Goal: Information Seeking & Learning: Learn about a topic

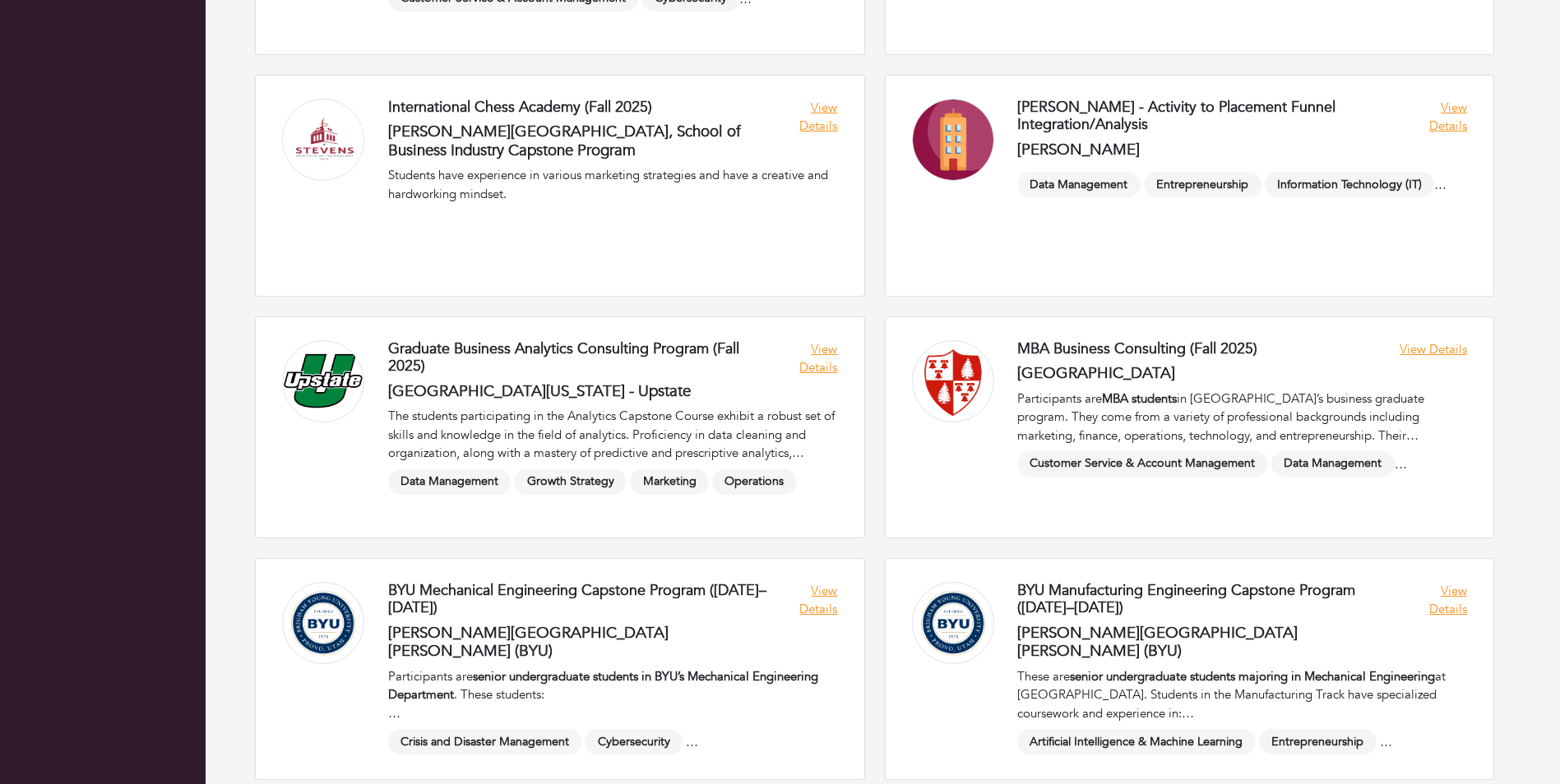
scroll to position [658, 0]
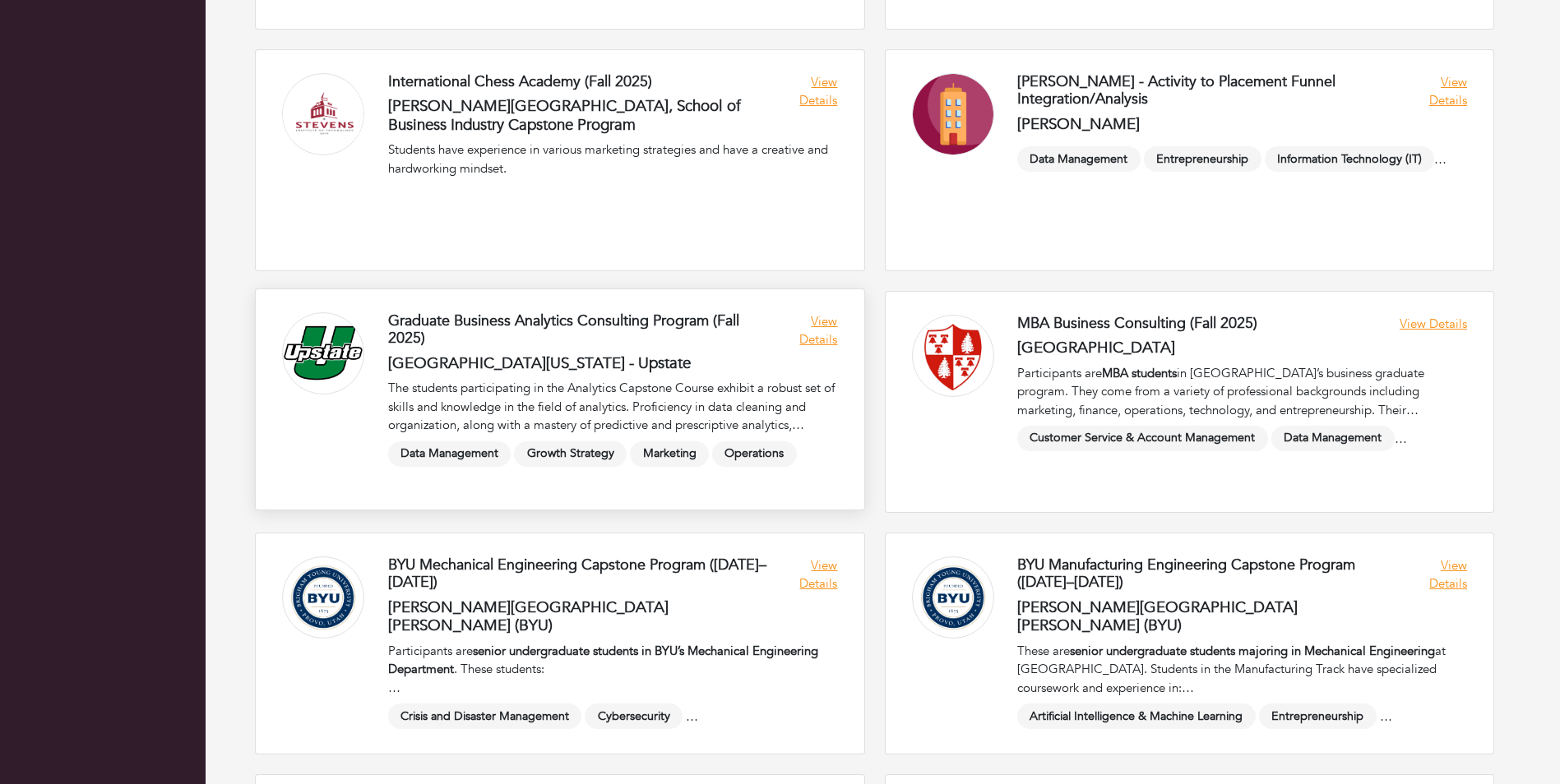
click at [819, 339] on link at bounding box center [560, 399] width 608 height 221
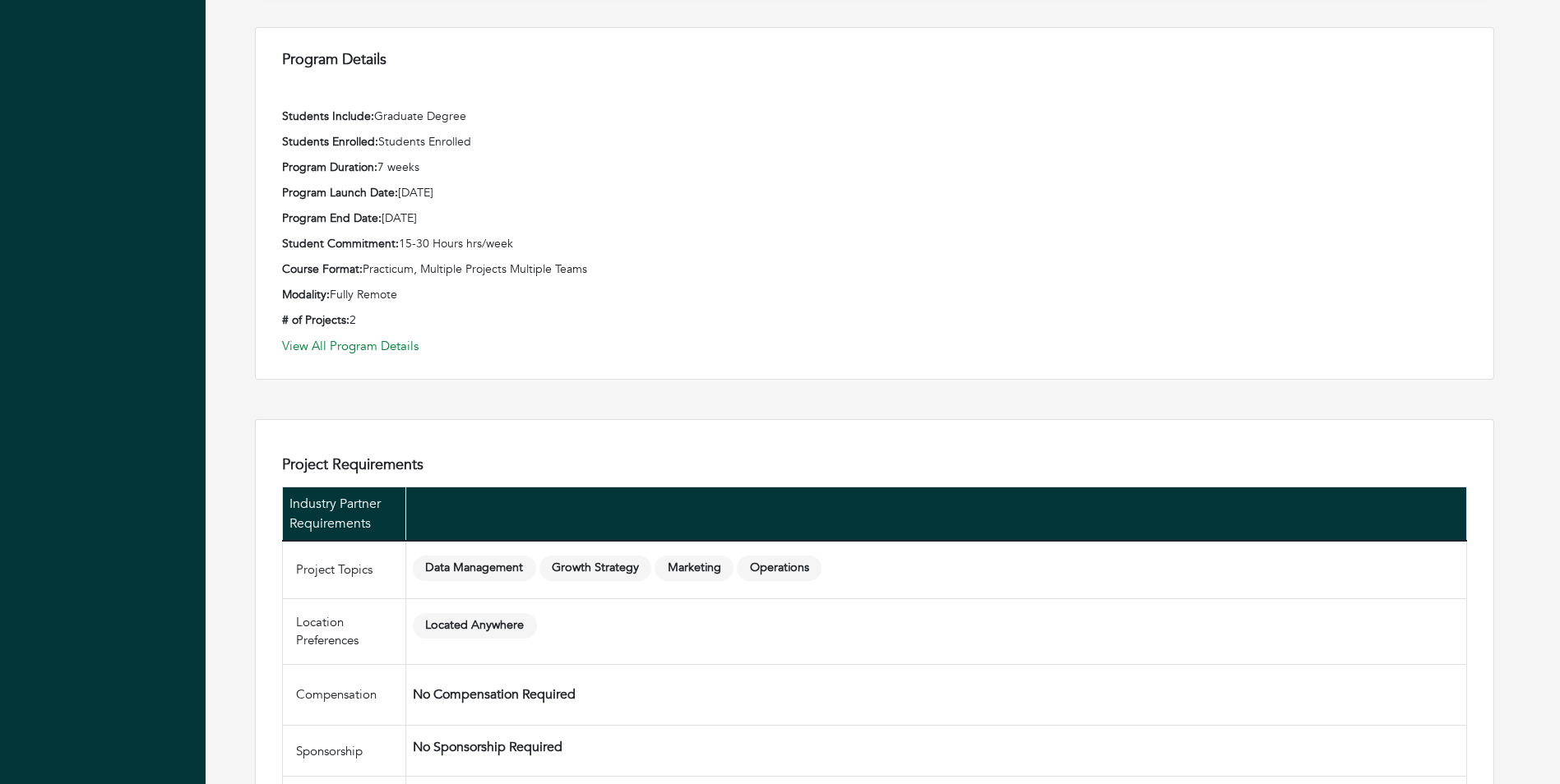
scroll to position [1150, 0]
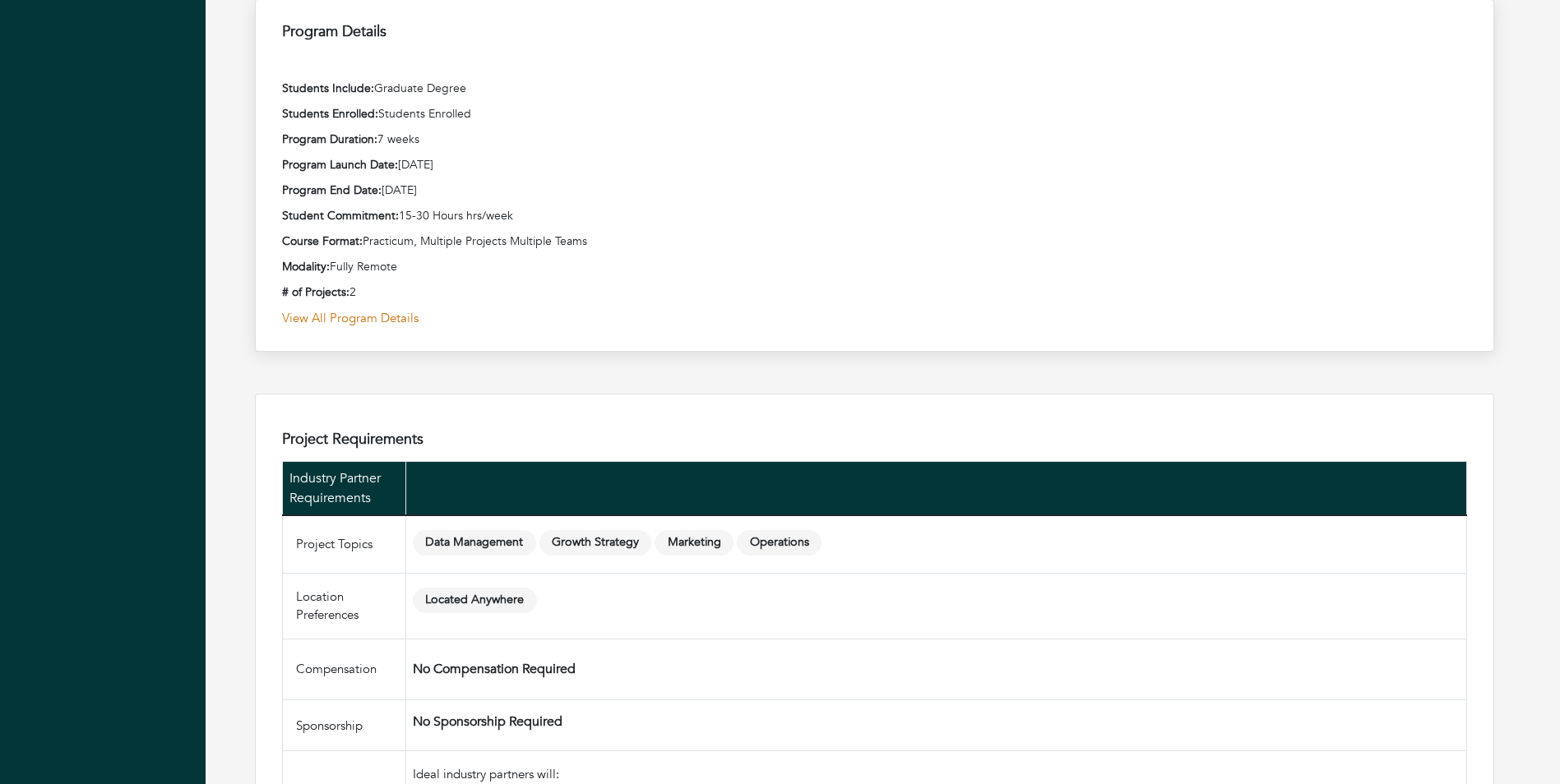
click at [365, 316] on link "View All Program Details" at bounding box center [874, 318] width 1185 height 18
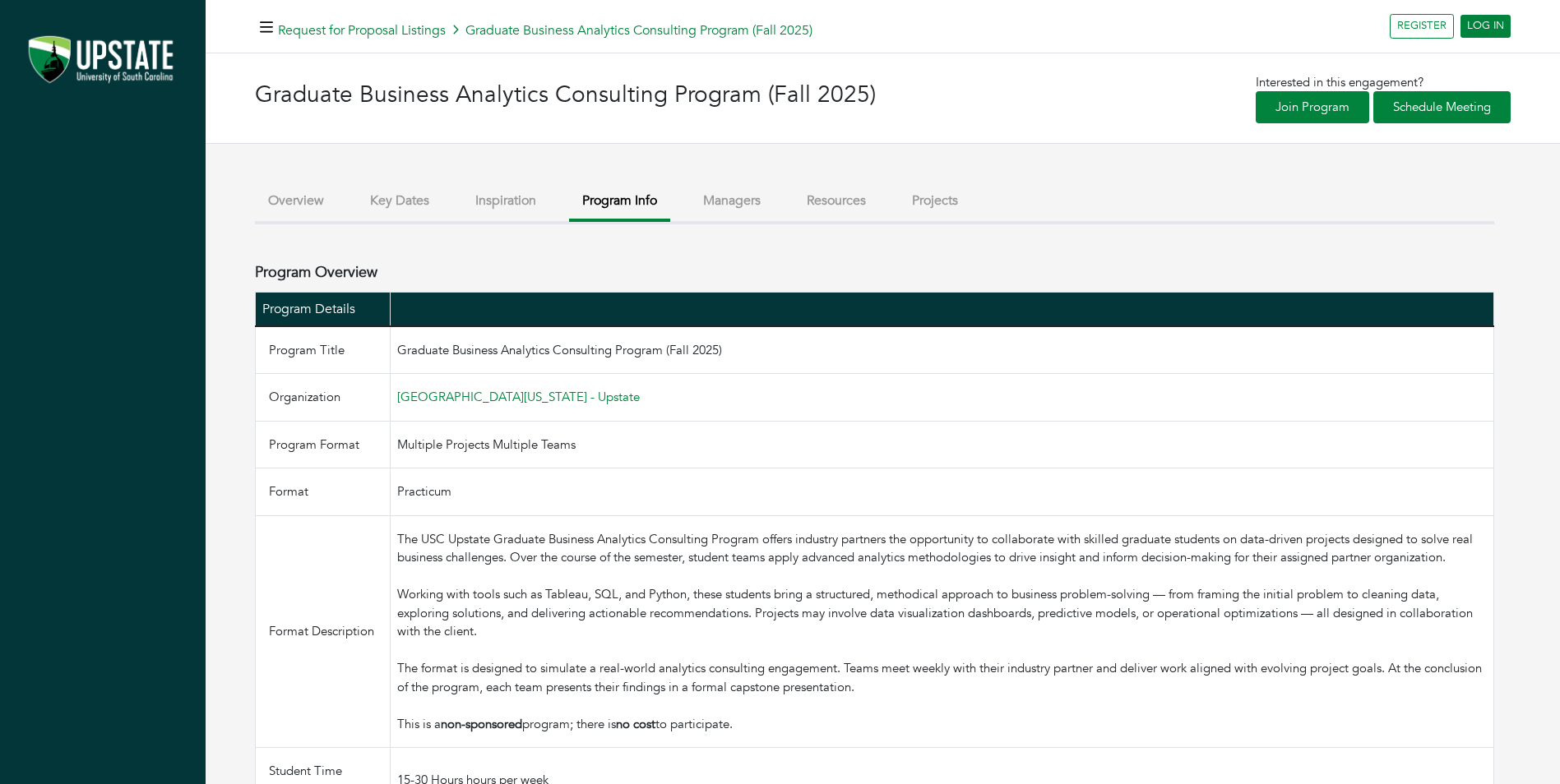
click at [634, 199] on button "Program Info" at bounding box center [619, 203] width 101 height 39
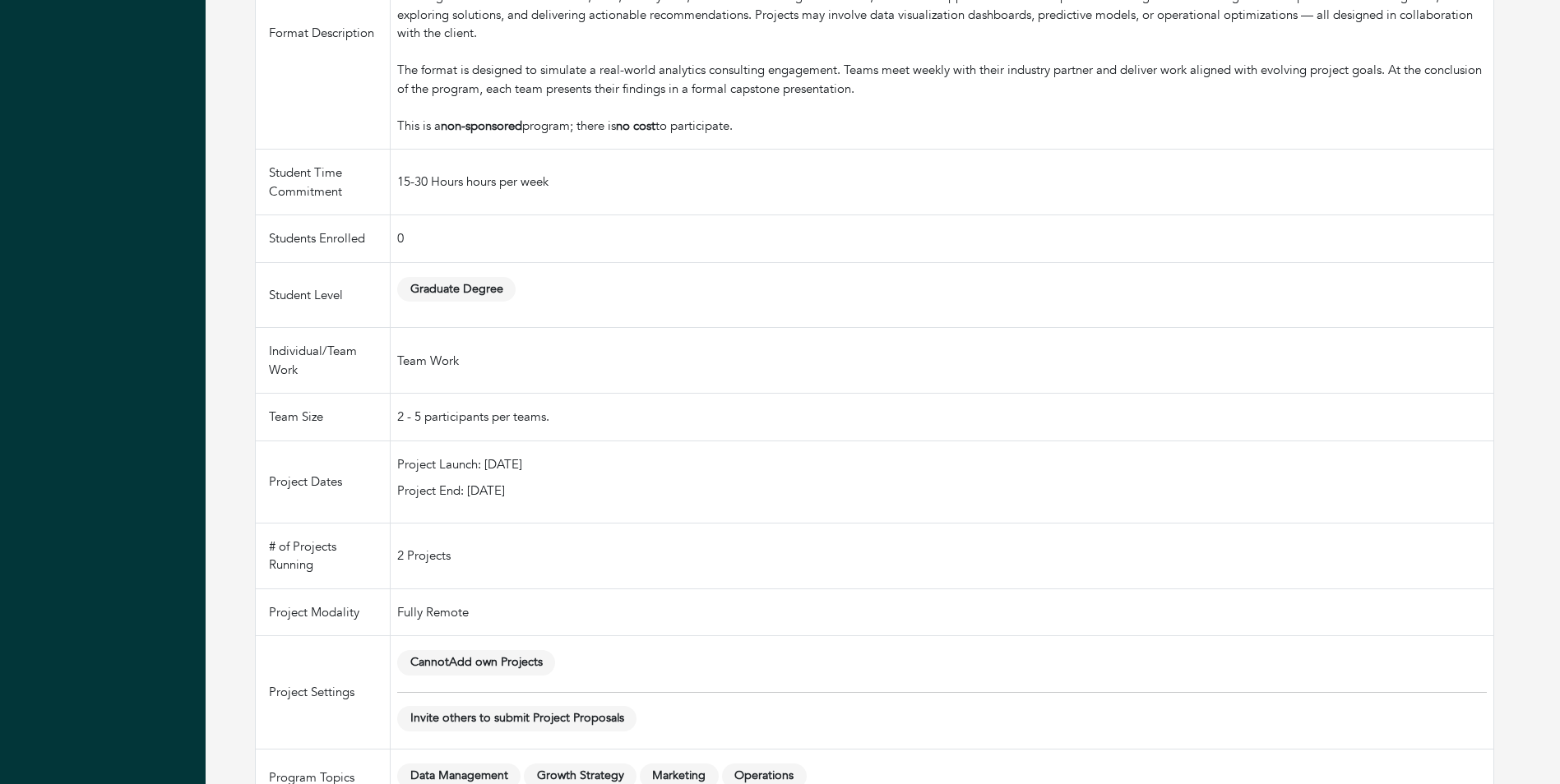
scroll to position [604, 0]
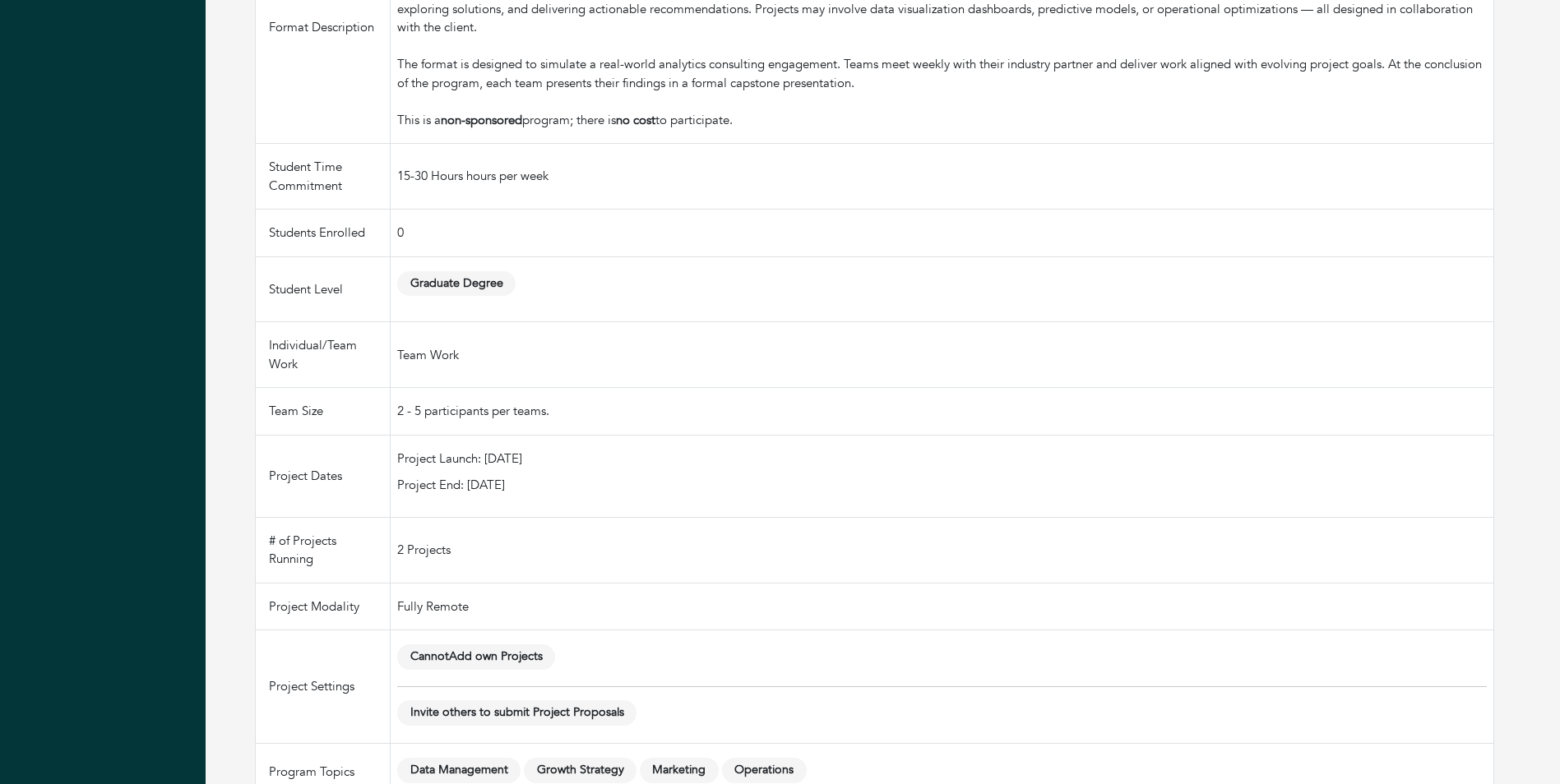
drag, startPoint x: 254, startPoint y: 254, endPoint x: 816, endPoint y: 502, distance: 614.3
click at [816, 502] on div "Graduate Business Analytics Consulting Program (Fall 2025) Interested in this e…" at bounding box center [882, 125] width 1354 height 1352
copy div "Loremip Dolorsit Ametcon Adipisc Elitsed Doeiu Temporin Utlabore Etdolorem Aliq…"
click at [940, 352] on td "Team Work" at bounding box center [942, 356] width 1103 height 66
